Goal: Task Accomplishment & Management: Complete application form

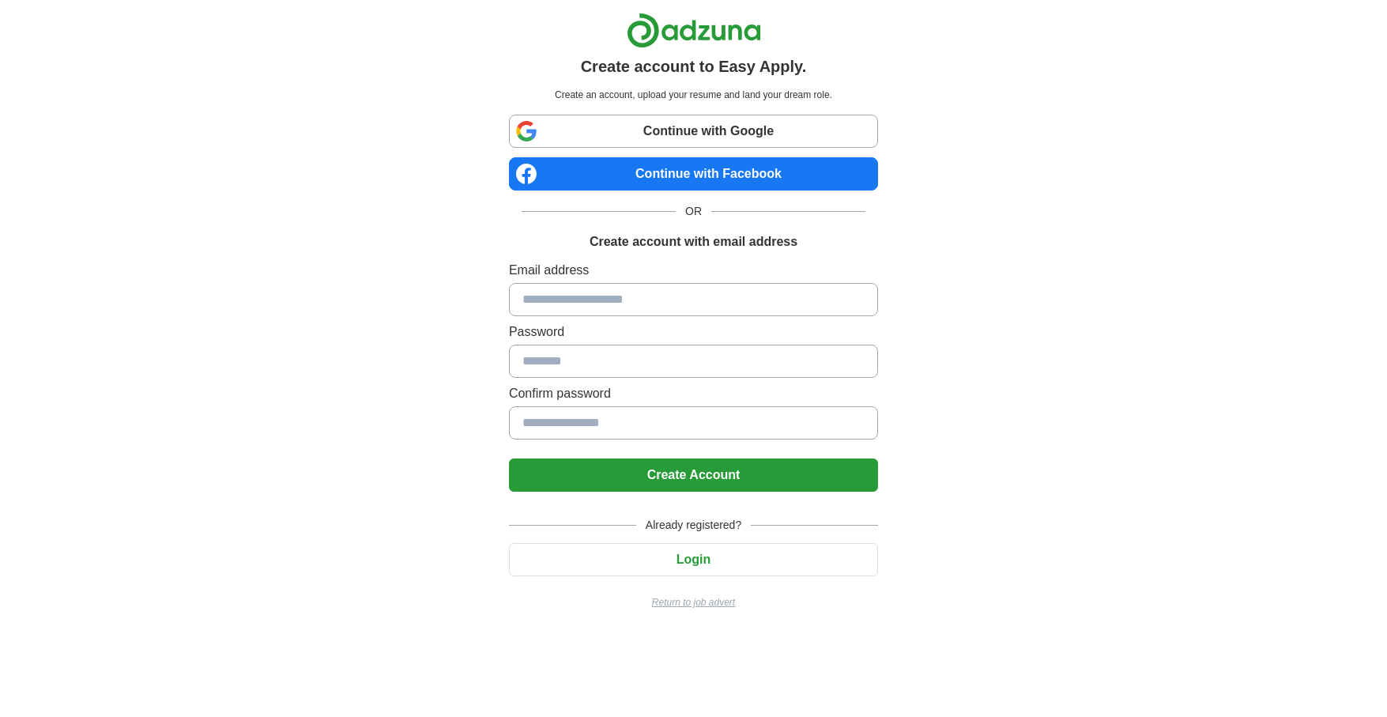
click at [653, 292] on input at bounding box center [693, 299] width 369 height 33
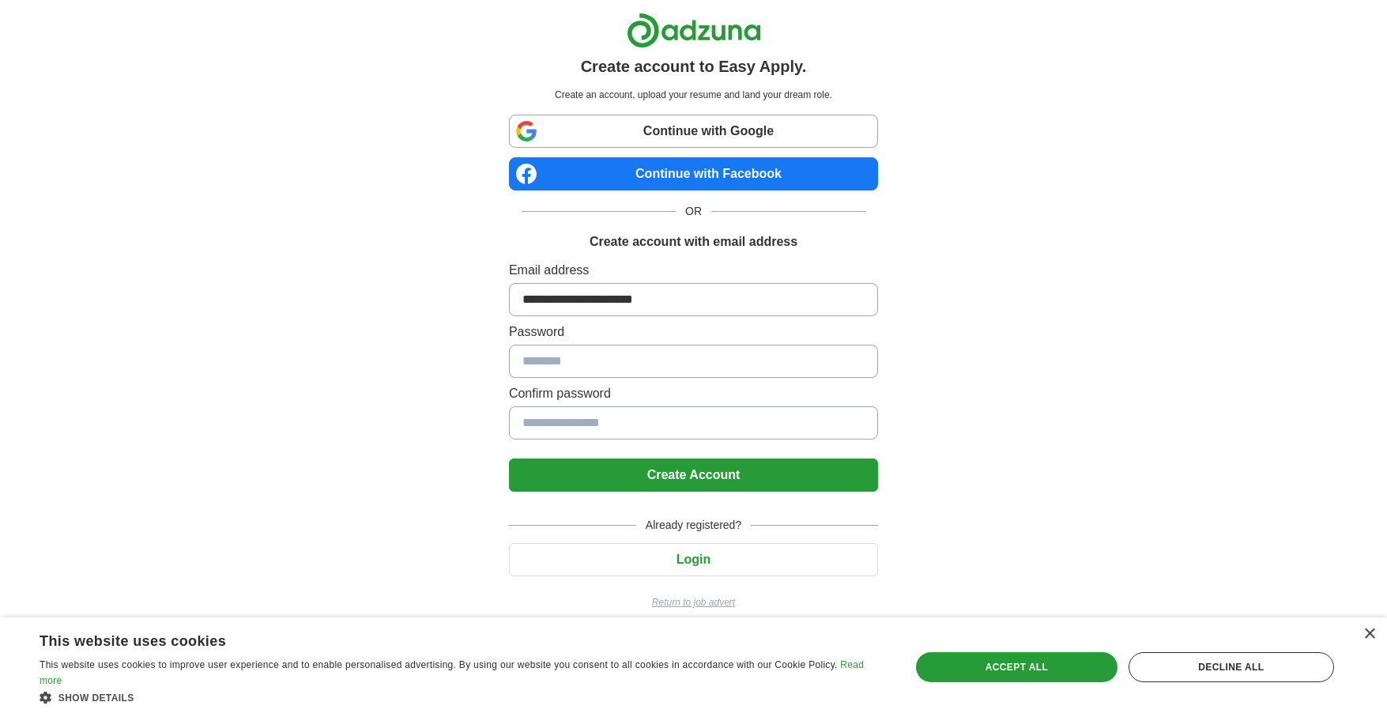
type input "**********"
click at [668, 354] on input at bounding box center [693, 361] width 369 height 33
click at [664, 364] on input at bounding box center [693, 361] width 369 height 33
click at [639, 424] on input at bounding box center [693, 422] width 369 height 33
click at [1040, 669] on div "Accept all" at bounding box center [1016, 667] width 201 height 30
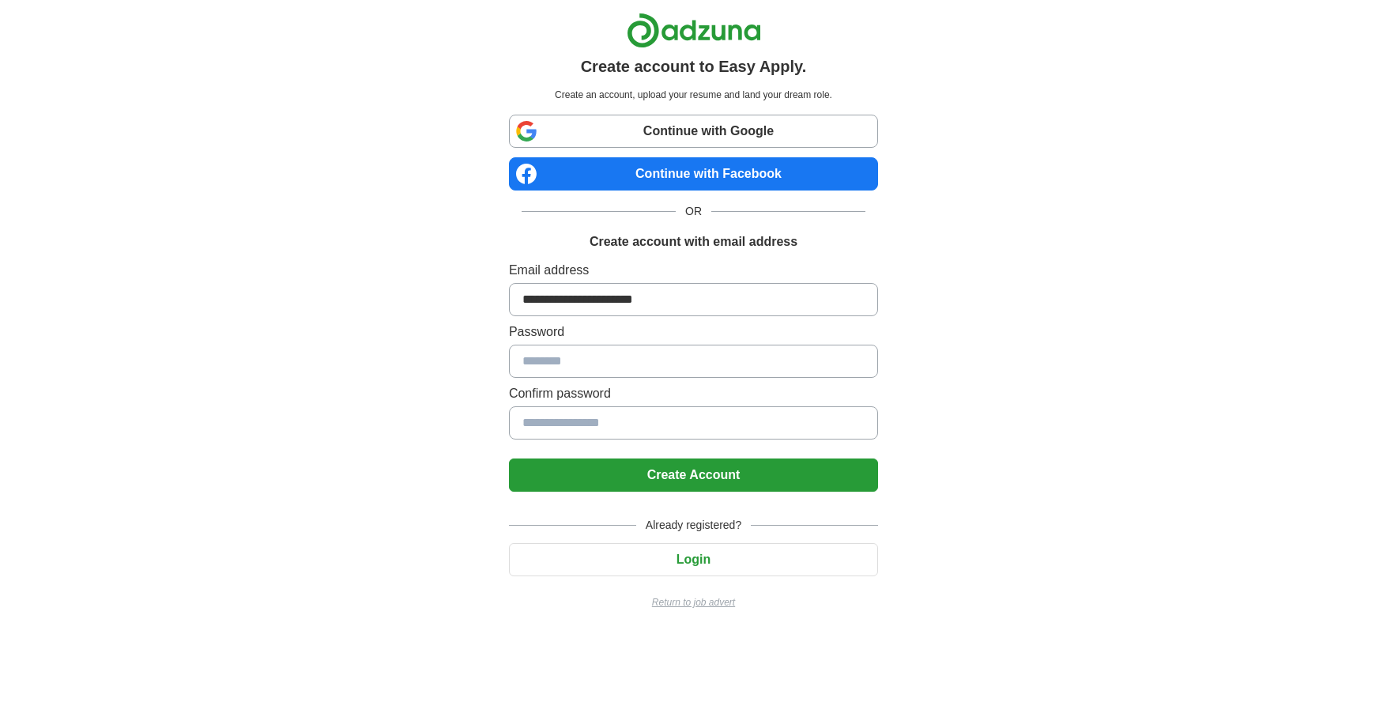
click at [744, 368] on input at bounding box center [693, 361] width 369 height 33
click at [745, 363] on input at bounding box center [693, 361] width 369 height 33
click at [726, 416] on input at bounding box center [693, 422] width 369 height 33
click at [745, 370] on input at bounding box center [693, 361] width 369 height 33
click at [651, 427] on input at bounding box center [693, 422] width 369 height 33
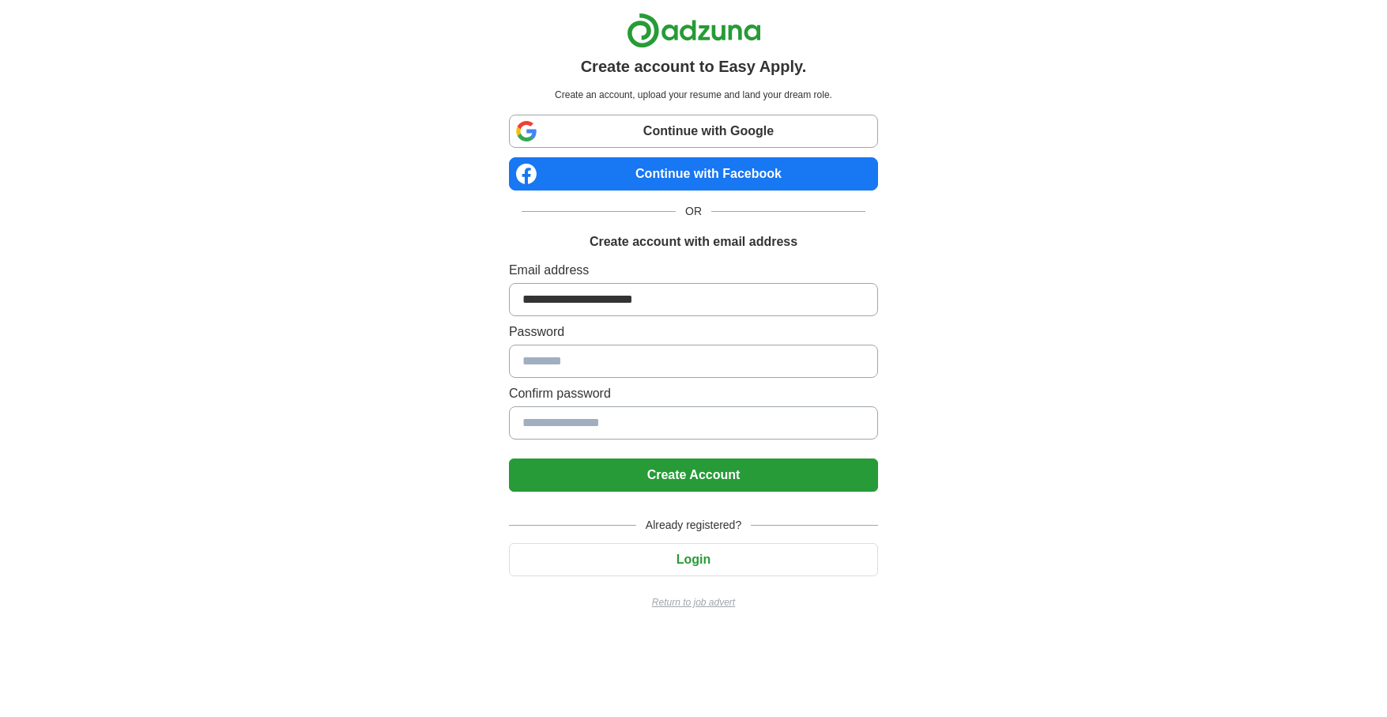
click at [651, 427] on input at bounding box center [693, 422] width 369 height 33
click at [585, 363] on input at bounding box center [693, 361] width 369 height 33
click at [717, 292] on input "**********" at bounding box center [693, 299] width 369 height 33
click at [673, 359] on input at bounding box center [693, 361] width 369 height 33
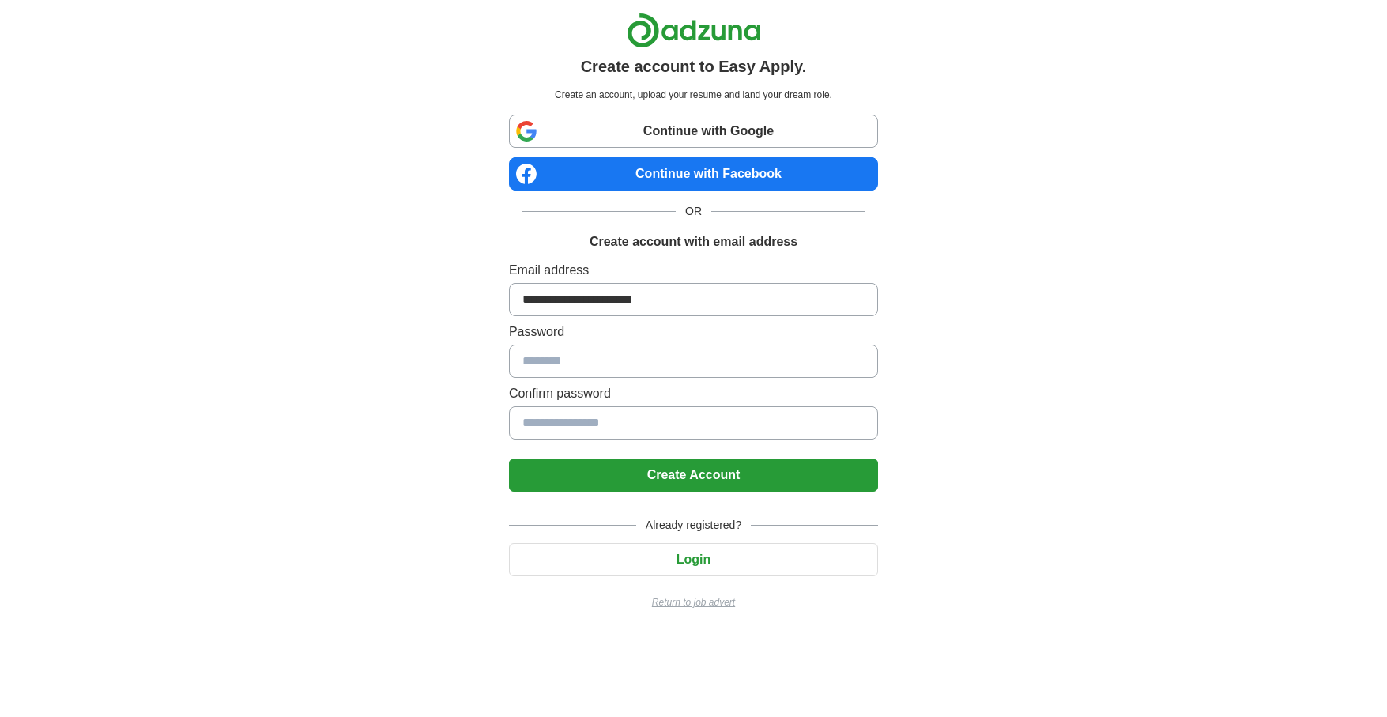
click at [652, 420] on input at bounding box center [693, 422] width 369 height 33
click at [654, 306] on input at bounding box center [693, 299] width 369 height 33
type input "**********"
click at [683, 354] on input at bounding box center [693, 361] width 369 height 33
click at [680, 359] on input at bounding box center [693, 361] width 369 height 33
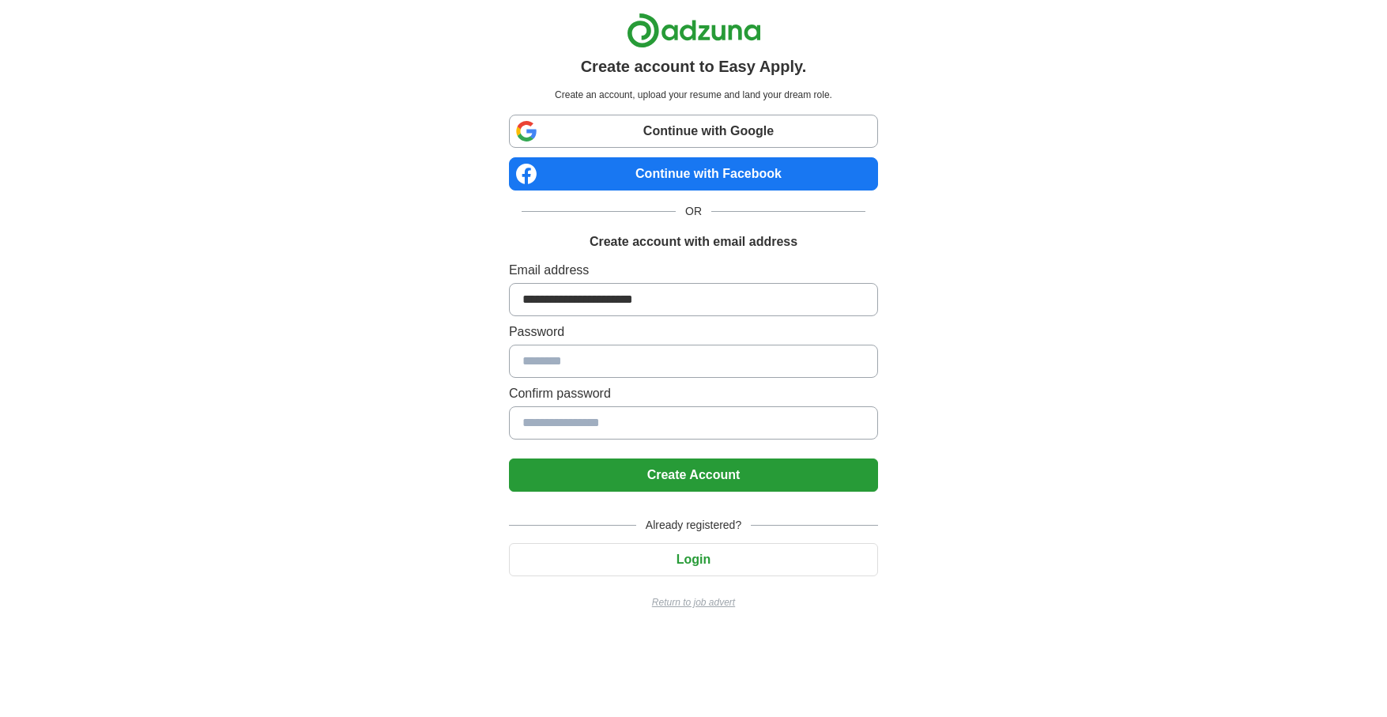
click at [680, 359] on input at bounding box center [693, 361] width 369 height 33
click at [646, 363] on input at bounding box center [693, 361] width 369 height 33
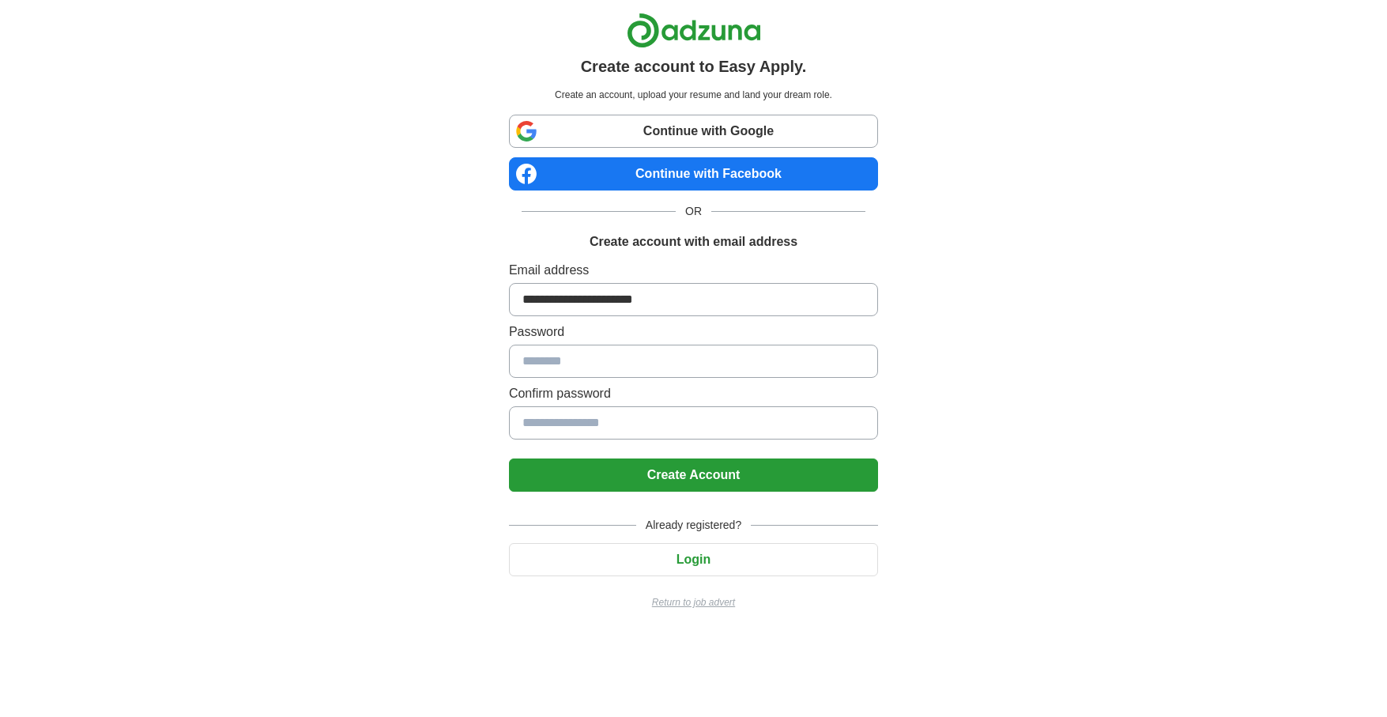
click at [646, 363] on input at bounding box center [693, 361] width 369 height 33
click at [796, 115] on link "Continue with Google" at bounding box center [693, 131] width 369 height 33
